Goal: Book appointment/travel/reservation

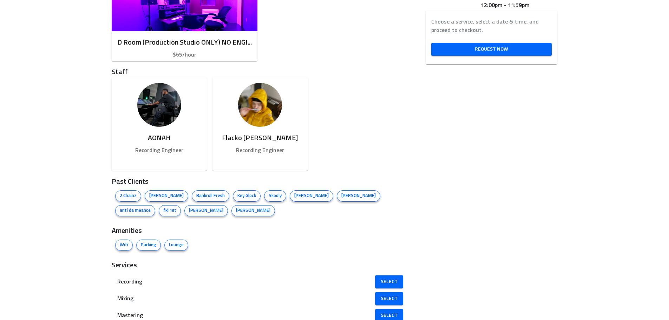
scroll to position [562, 0]
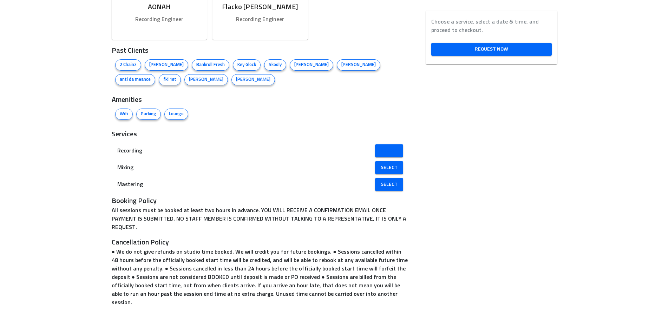
click at [381, 148] on span "Select" at bounding box center [389, 150] width 17 height 9
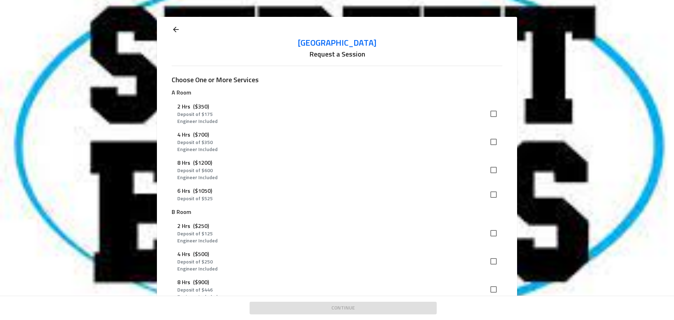
click at [176, 26] on icon at bounding box center [176, 29] width 8 height 8
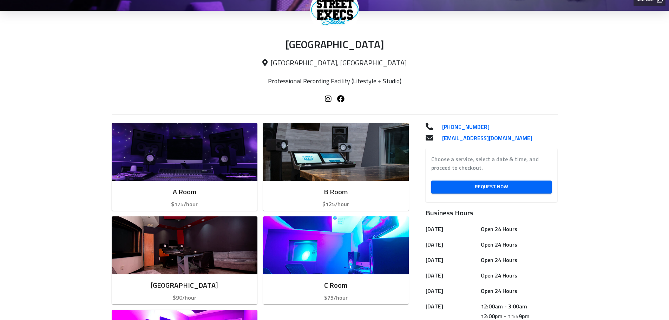
scroll to position [281, 0]
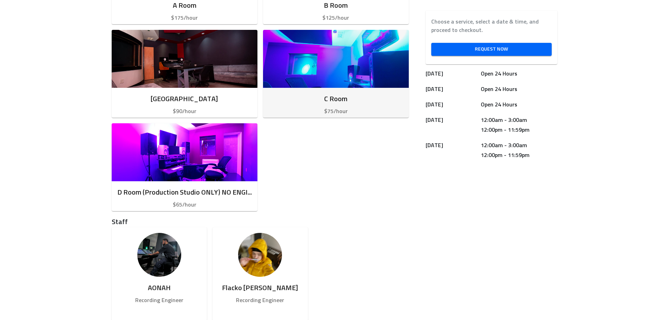
click at [348, 82] on img "button" at bounding box center [336, 59] width 146 height 58
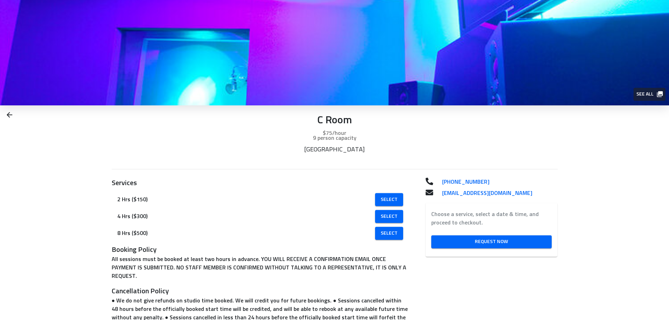
scroll to position [58, 0]
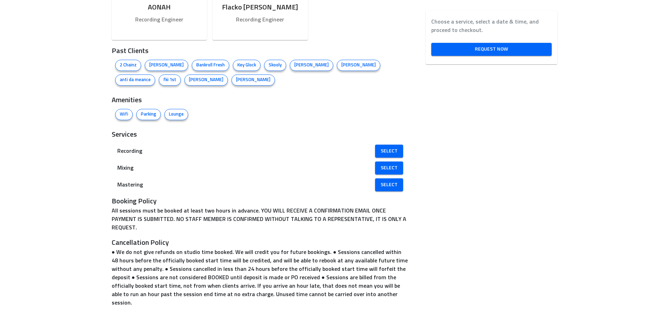
scroll to position [562, 0]
click at [381, 167] on span "Select" at bounding box center [389, 167] width 17 height 9
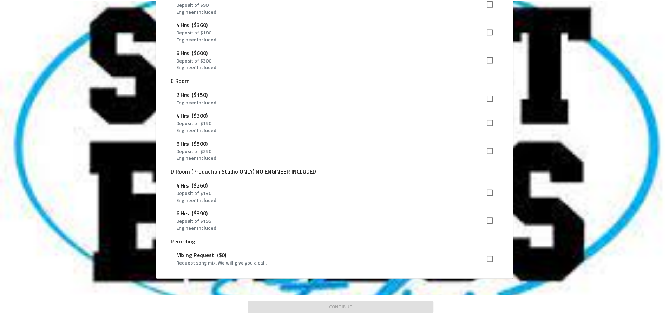
scroll to position [293, 0]
